Goal: Task Accomplishment & Management: Use online tool/utility

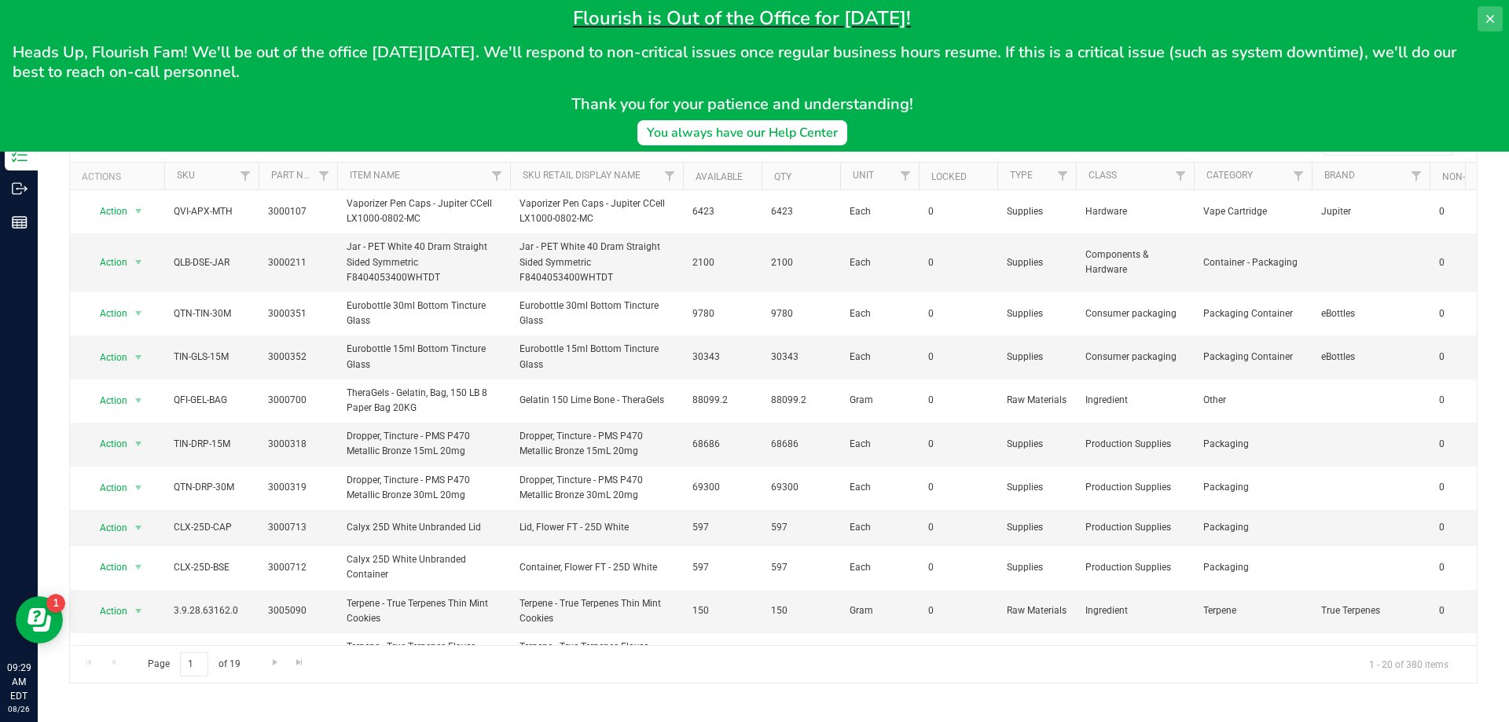
click at [1487, 18] on icon at bounding box center [1490, 19] width 13 height 13
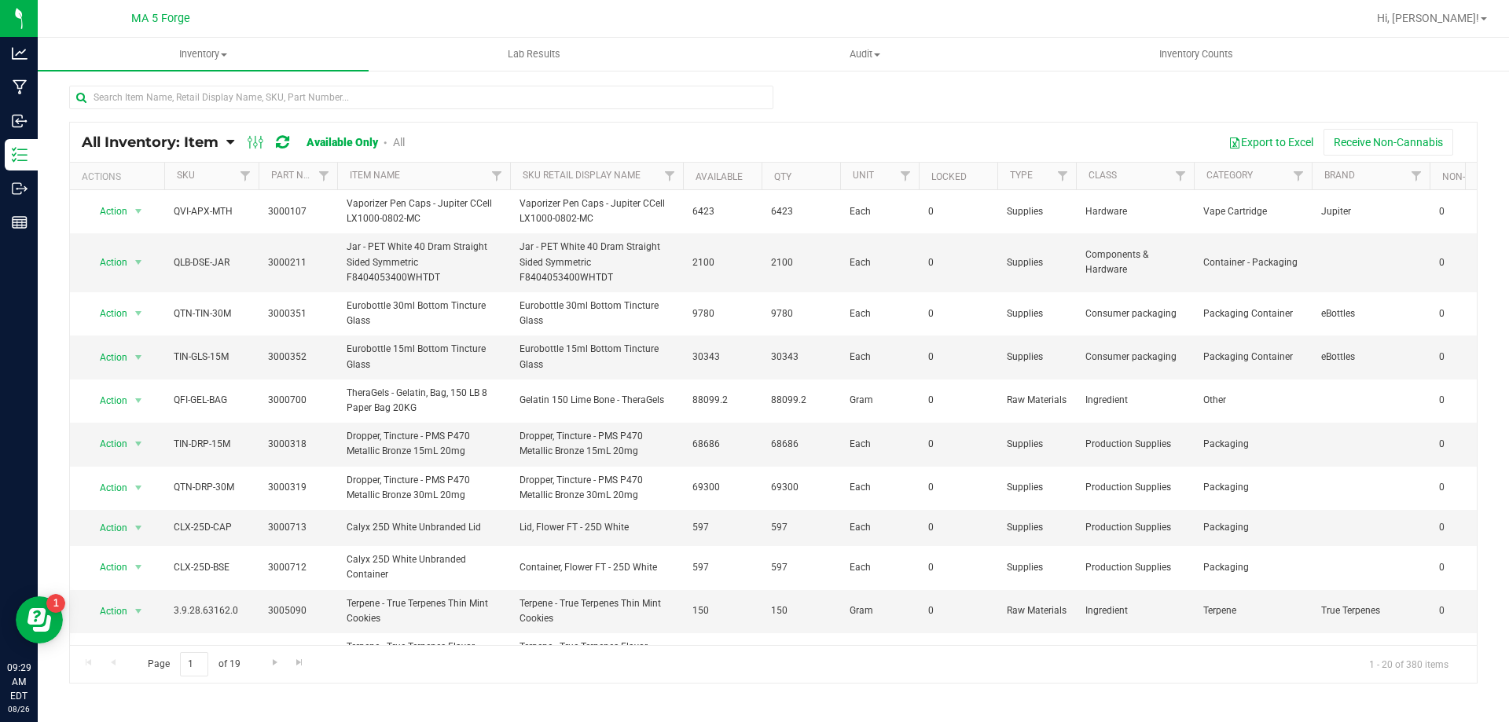
click at [228, 138] on icon at bounding box center [230, 142] width 8 height 14
click at [151, 262] on span "Item by Location" at bounding box center [118, 258] width 86 height 13
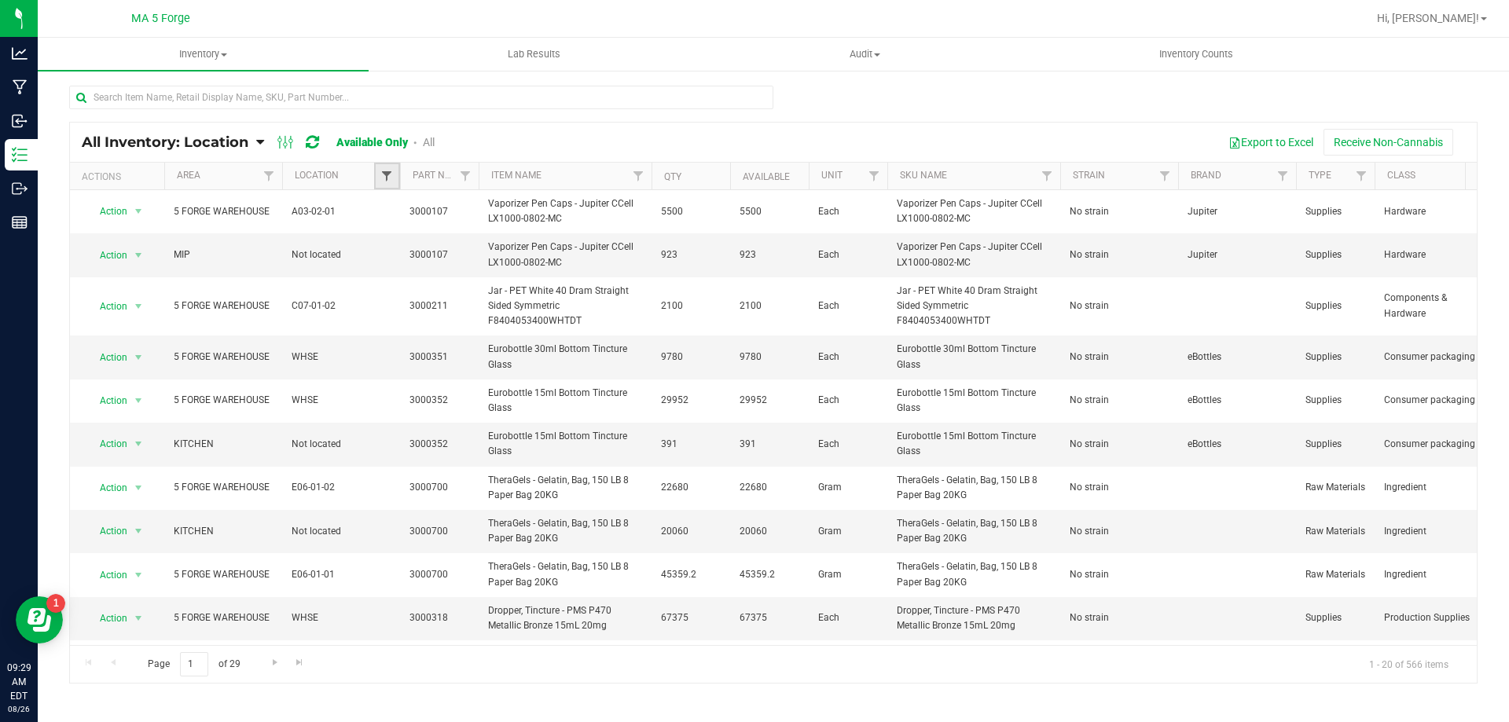
click at [381, 180] on span "Filter" at bounding box center [386, 176] width 13 height 13
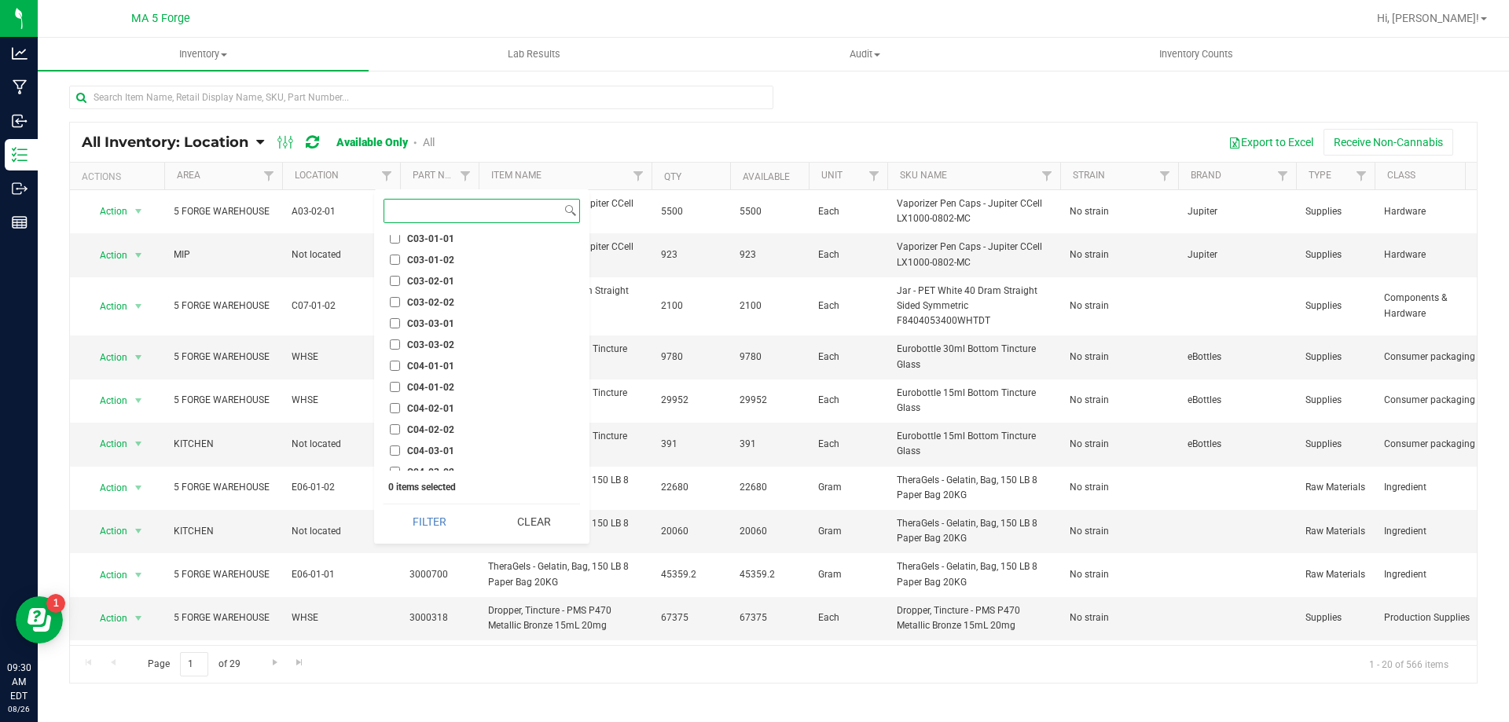
scroll to position [2594, 0]
click at [392, 367] on input "C04-01-02" at bounding box center [395, 366] width 10 height 10
checkbox input "true"
click at [425, 520] on button "Filter" at bounding box center [430, 522] width 93 height 35
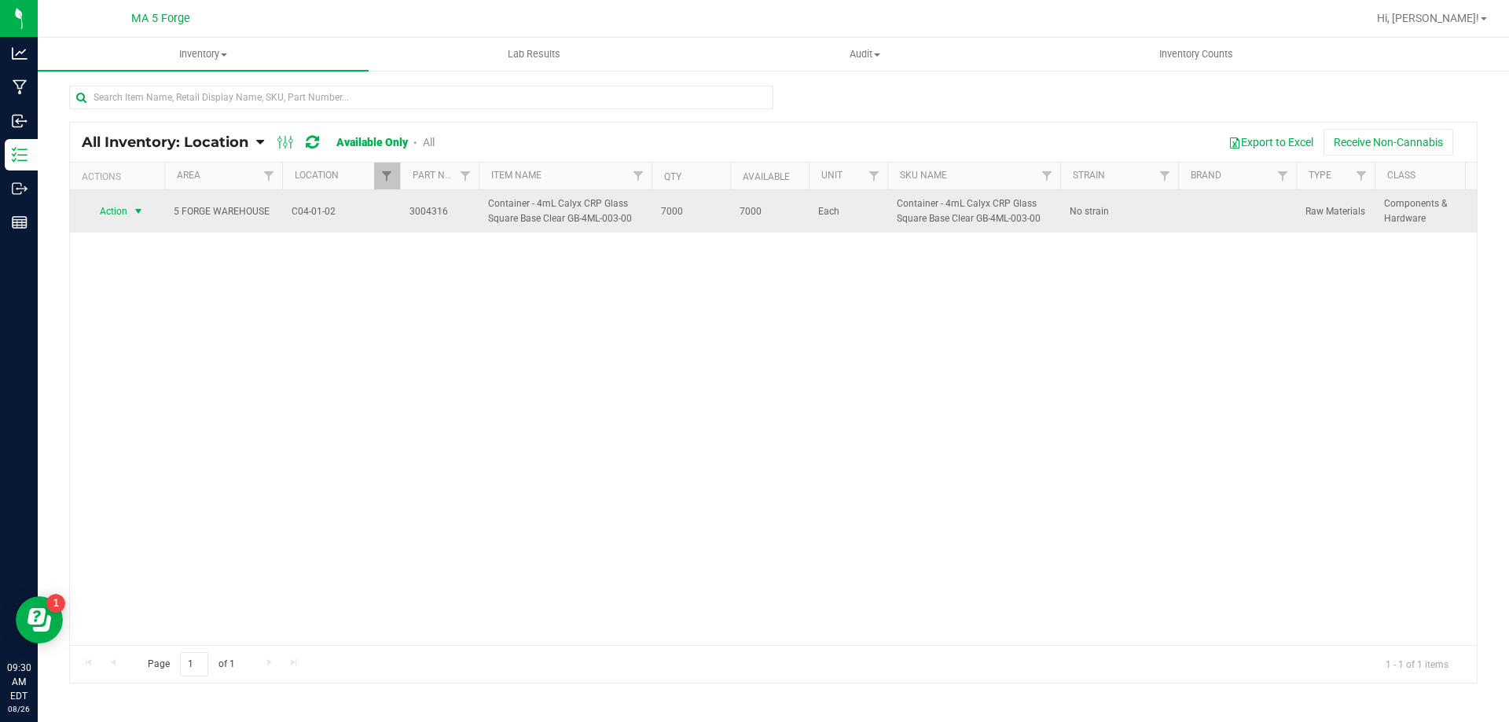
click at [139, 214] on span "select" at bounding box center [138, 211] width 13 height 13
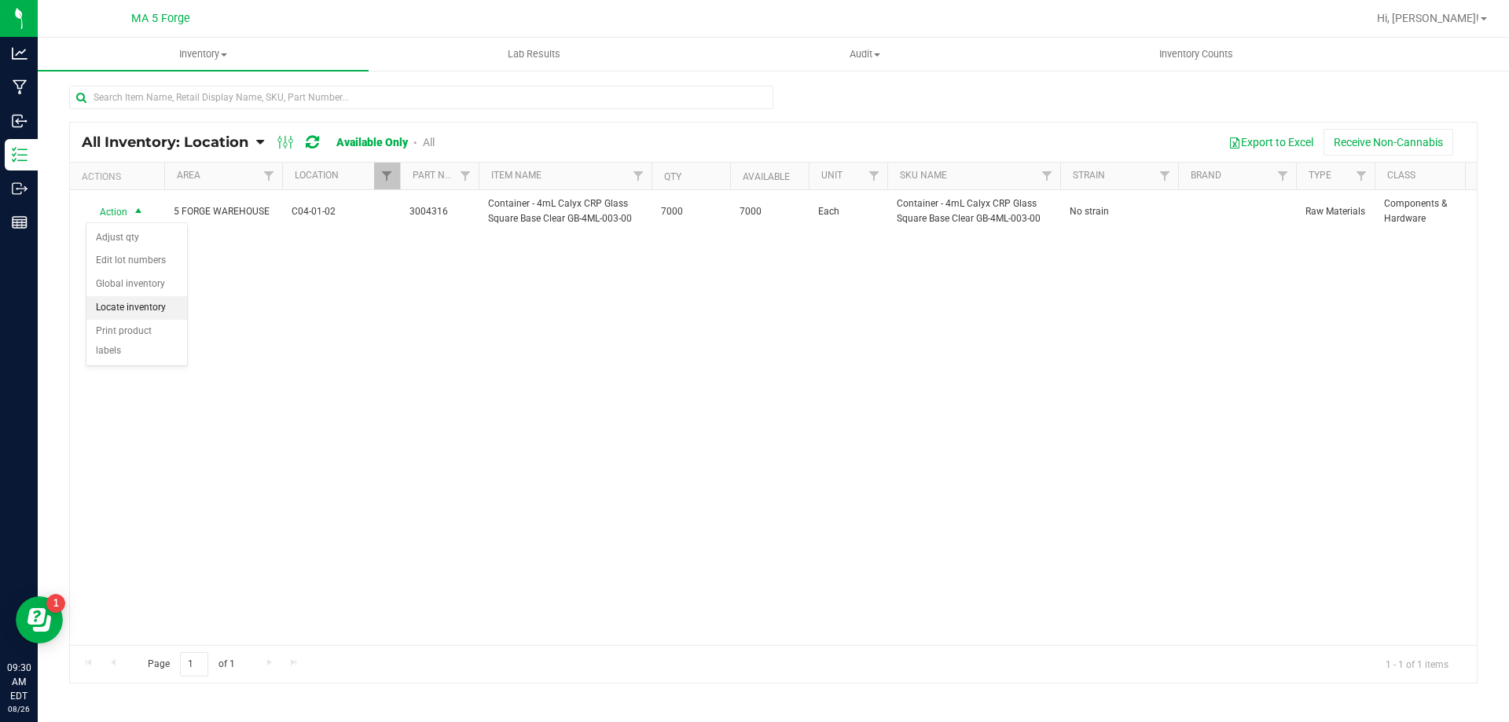
click at [105, 305] on li "Locate inventory" at bounding box center [136, 308] width 101 height 24
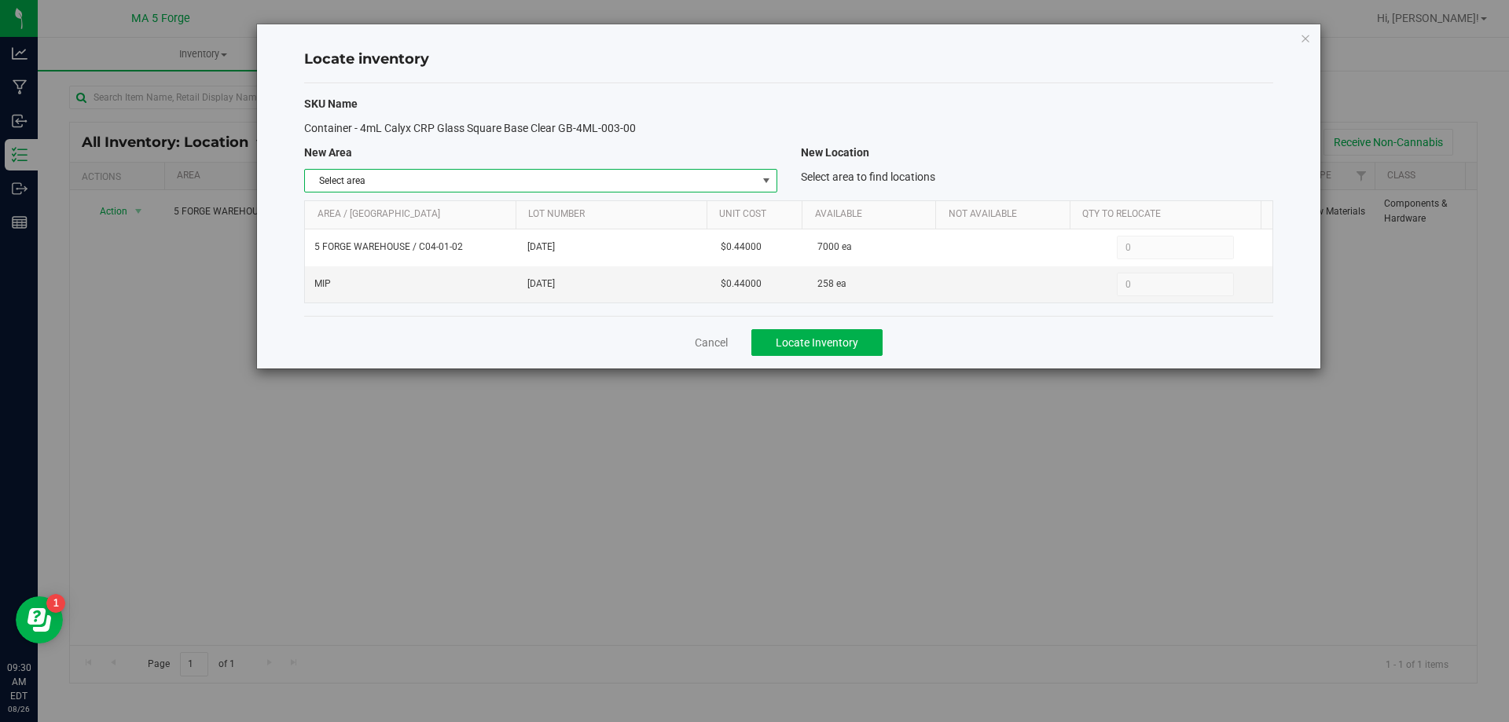
click at [766, 186] on span "select" at bounding box center [766, 180] width 13 height 13
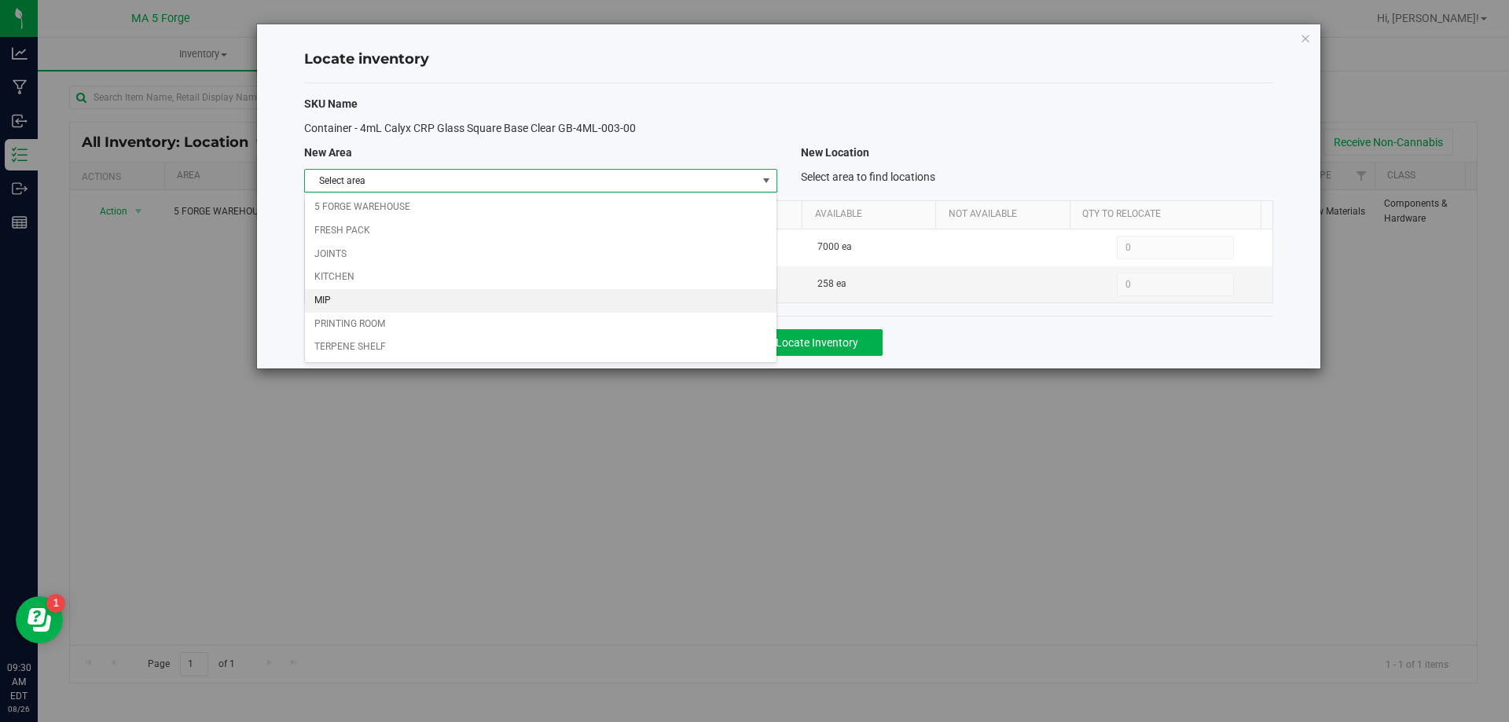
click at [479, 295] on li "MIP" at bounding box center [540, 301] width 471 height 24
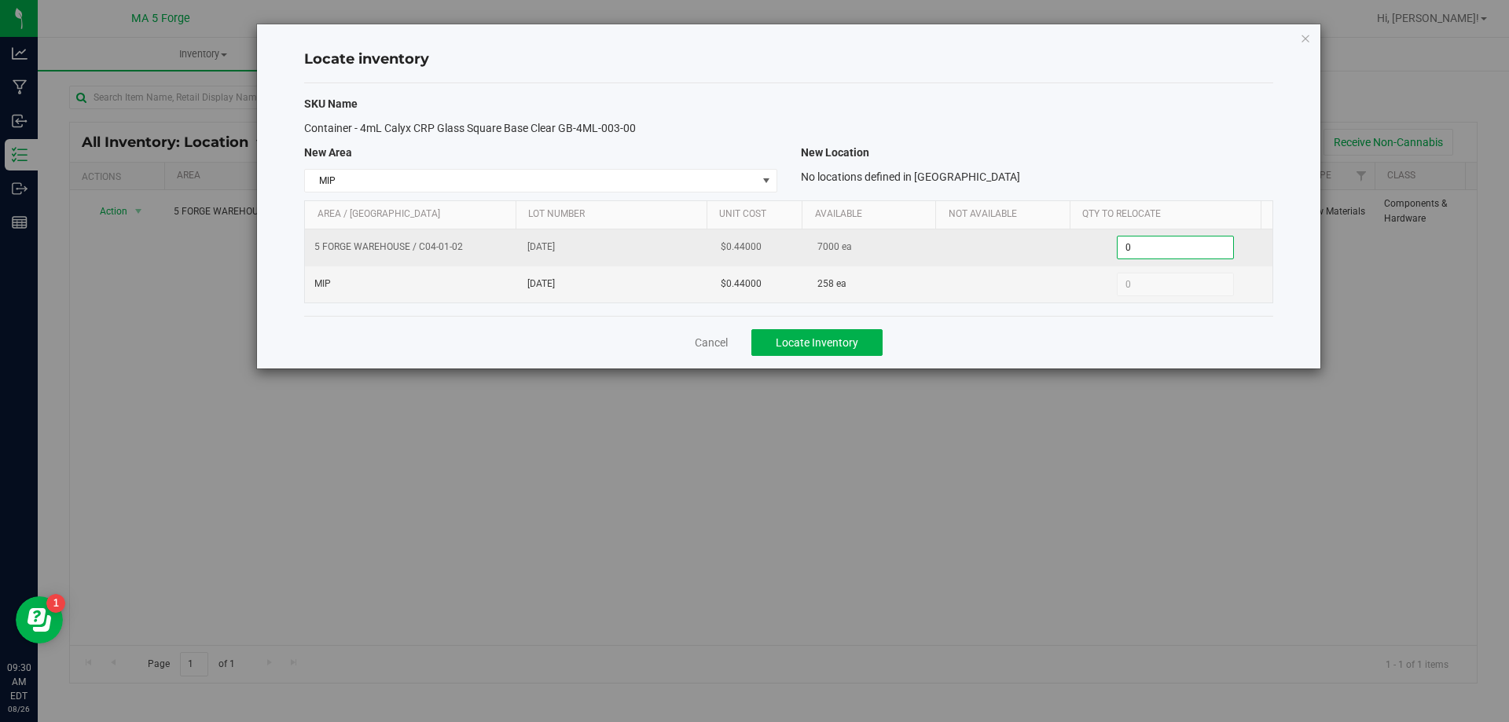
click at [1133, 253] on span "0 0" at bounding box center [1175, 248] width 117 height 24
type input "1000"
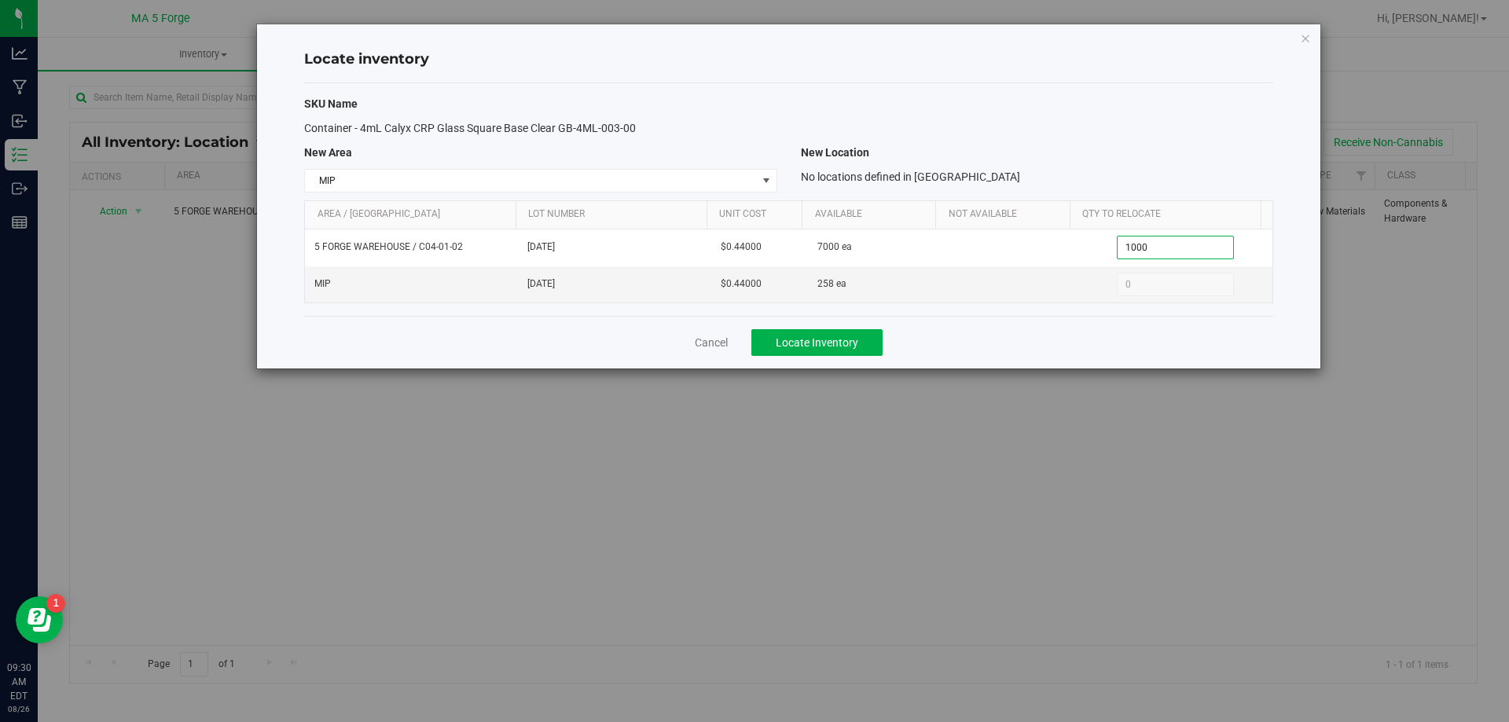
type input "1,000"
click at [996, 118] on div "SKU Name Container - 4mL Calyx CRP Glass Square Base Clear GB-4ML-003-00 New Ar…" at bounding box center [788, 199] width 969 height 233
click at [808, 343] on span "Locate Inventory" at bounding box center [817, 342] width 83 height 13
